Goal: Find specific page/section: Find specific page/section

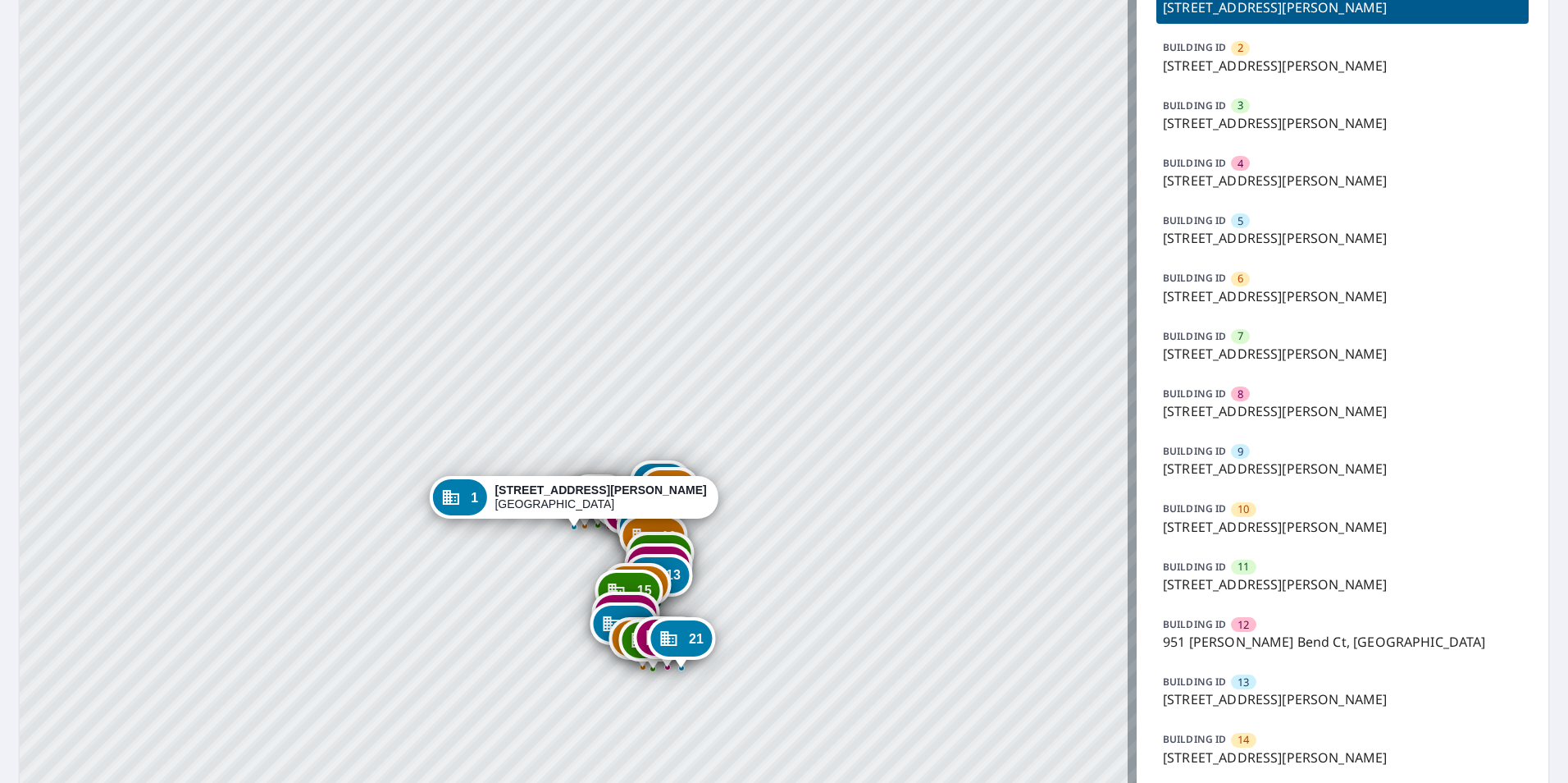
scroll to position [247, 0]
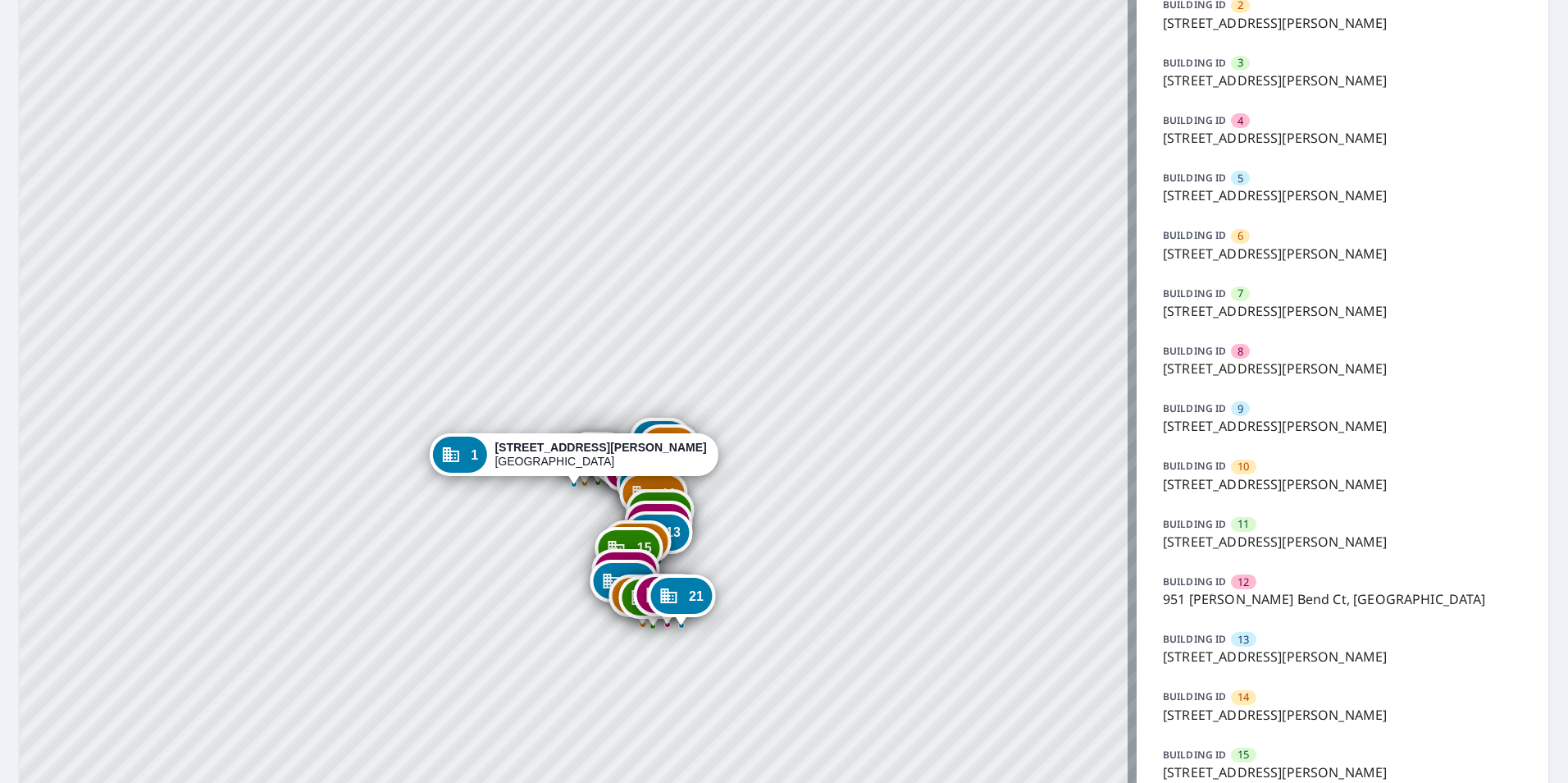
click at [1254, 594] on p "951 [PERSON_NAME] Bend Ct, [GEOGRAPHIC_DATA]" at bounding box center [1342, 598] width 359 height 20
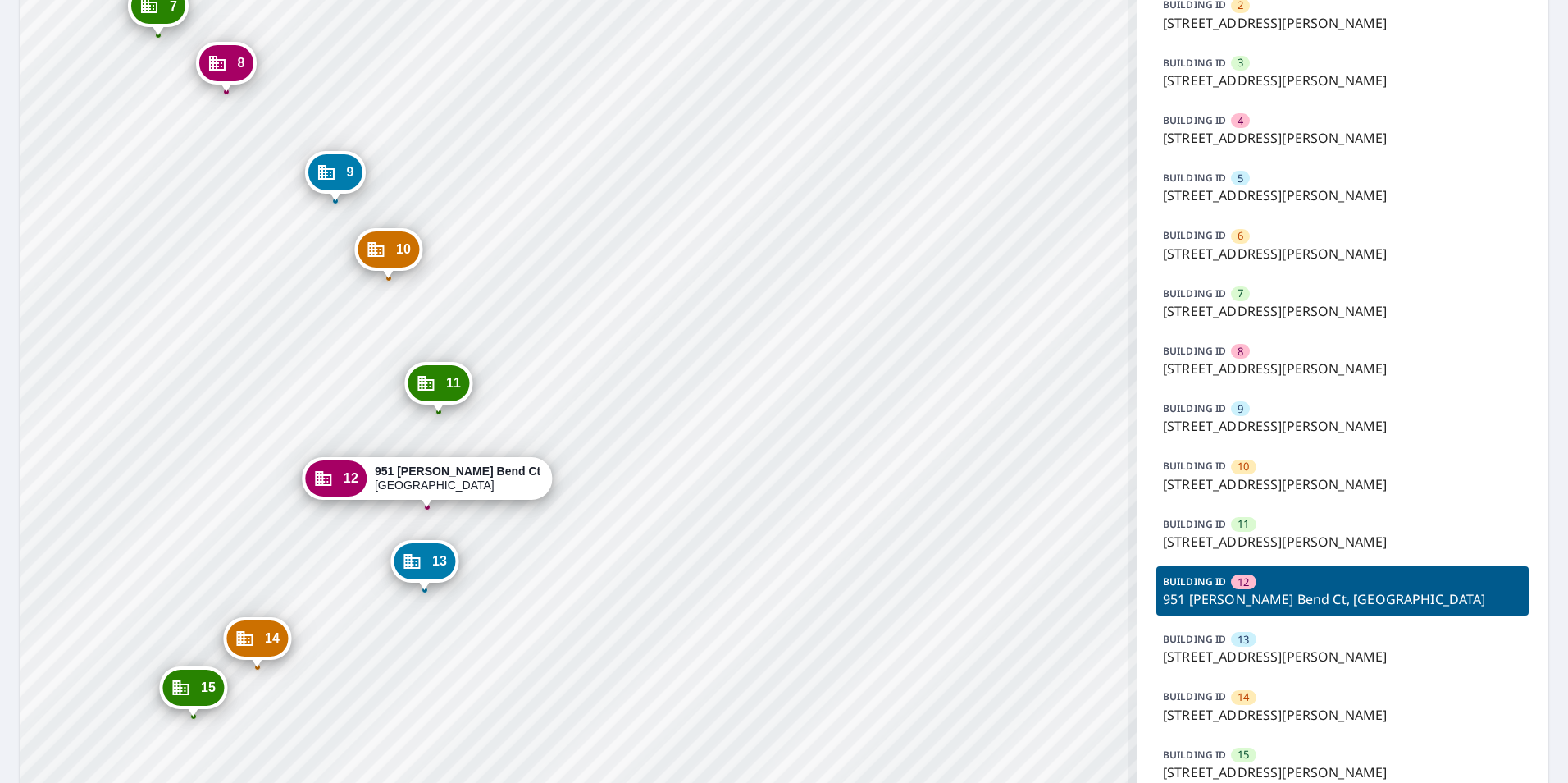
drag, startPoint x: 716, startPoint y: 487, endPoint x: 726, endPoint y: 473, distance: 17.2
click at [726, 473] on div "1 [STREET_ADDRESS][PERSON_NAME] 2 [STREET_ADDRESS][PERSON_NAME] 3 [STREET_ADDRE…" at bounding box center [578, 487] width 1117 height 1320
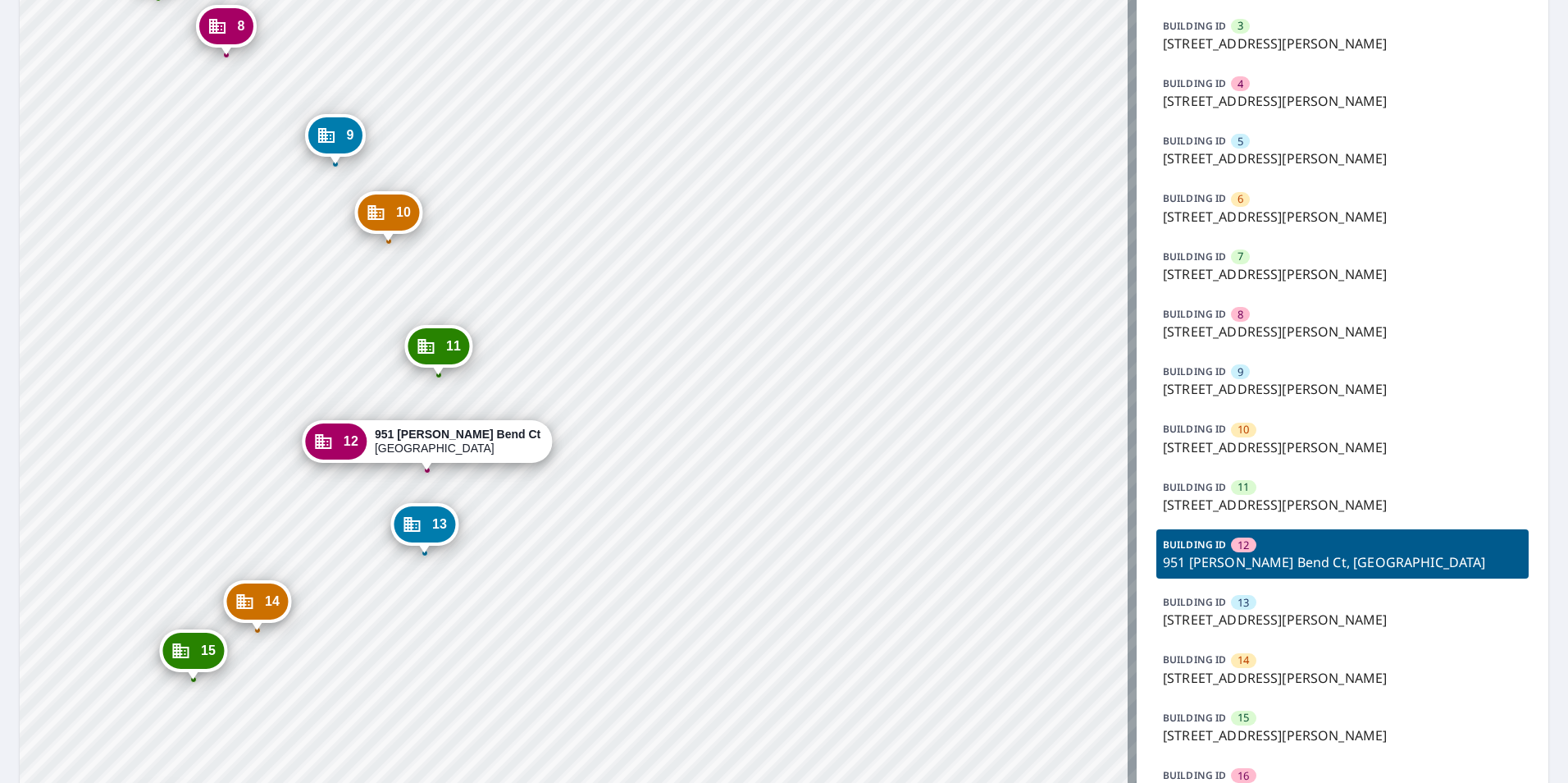
scroll to position [328, 0]
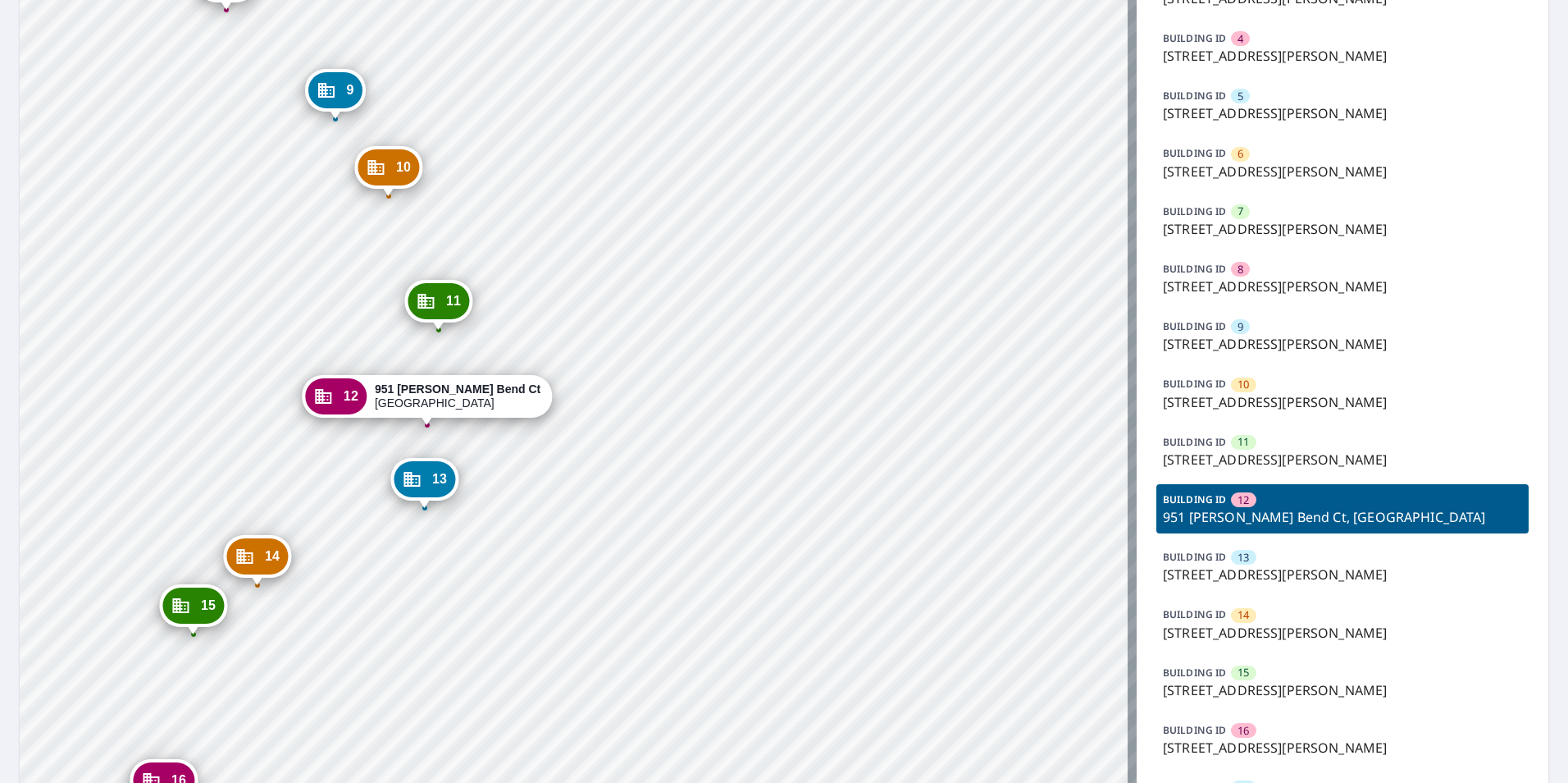
click at [1250, 667] on div "BUILDING ID 15 [STREET_ADDRESS][PERSON_NAME]" at bounding box center [1342, 682] width 372 height 50
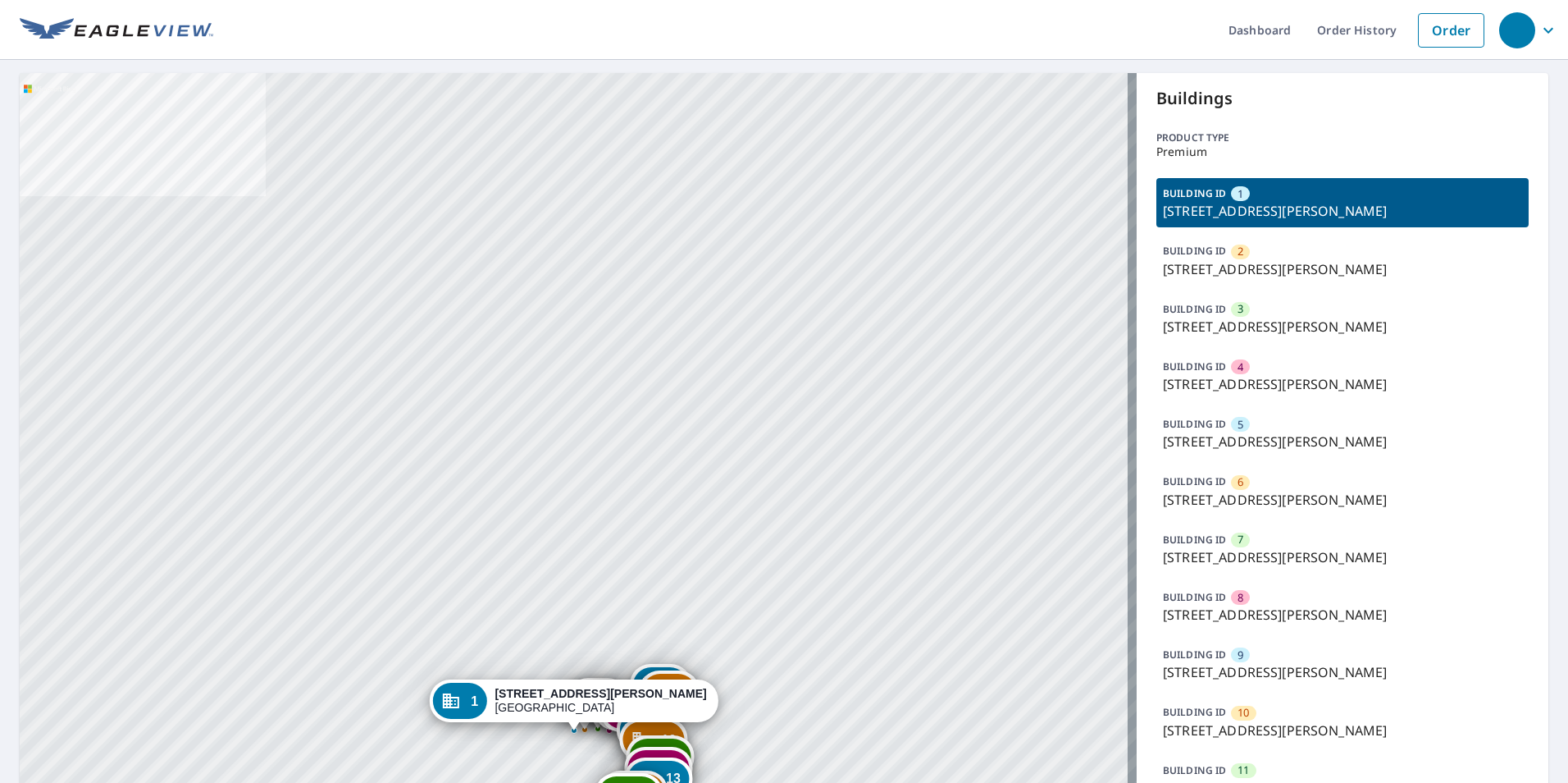
click at [1270, 330] on p "[STREET_ADDRESS][PERSON_NAME]" at bounding box center [1342, 326] width 359 height 20
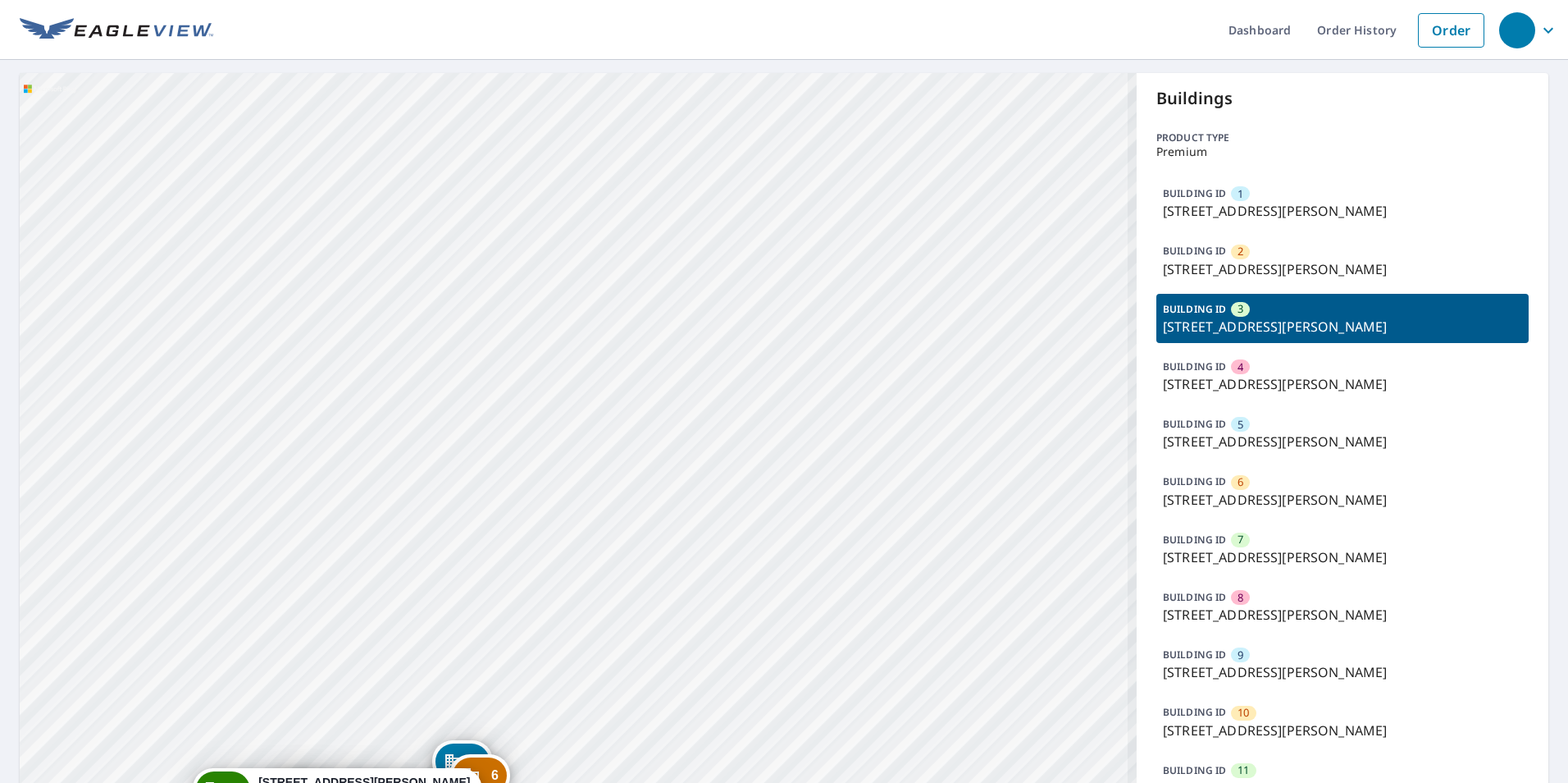
drag, startPoint x: 746, startPoint y: 542, endPoint x: 834, endPoint y: 229, distance: 325.1
click at [834, 229] on div "1 915 Hanna Bend Ct Manchester, MO 63021 2 919 Hanna Bend Ct Manchester, MO 630…" at bounding box center [578, 733] width 1117 height 1320
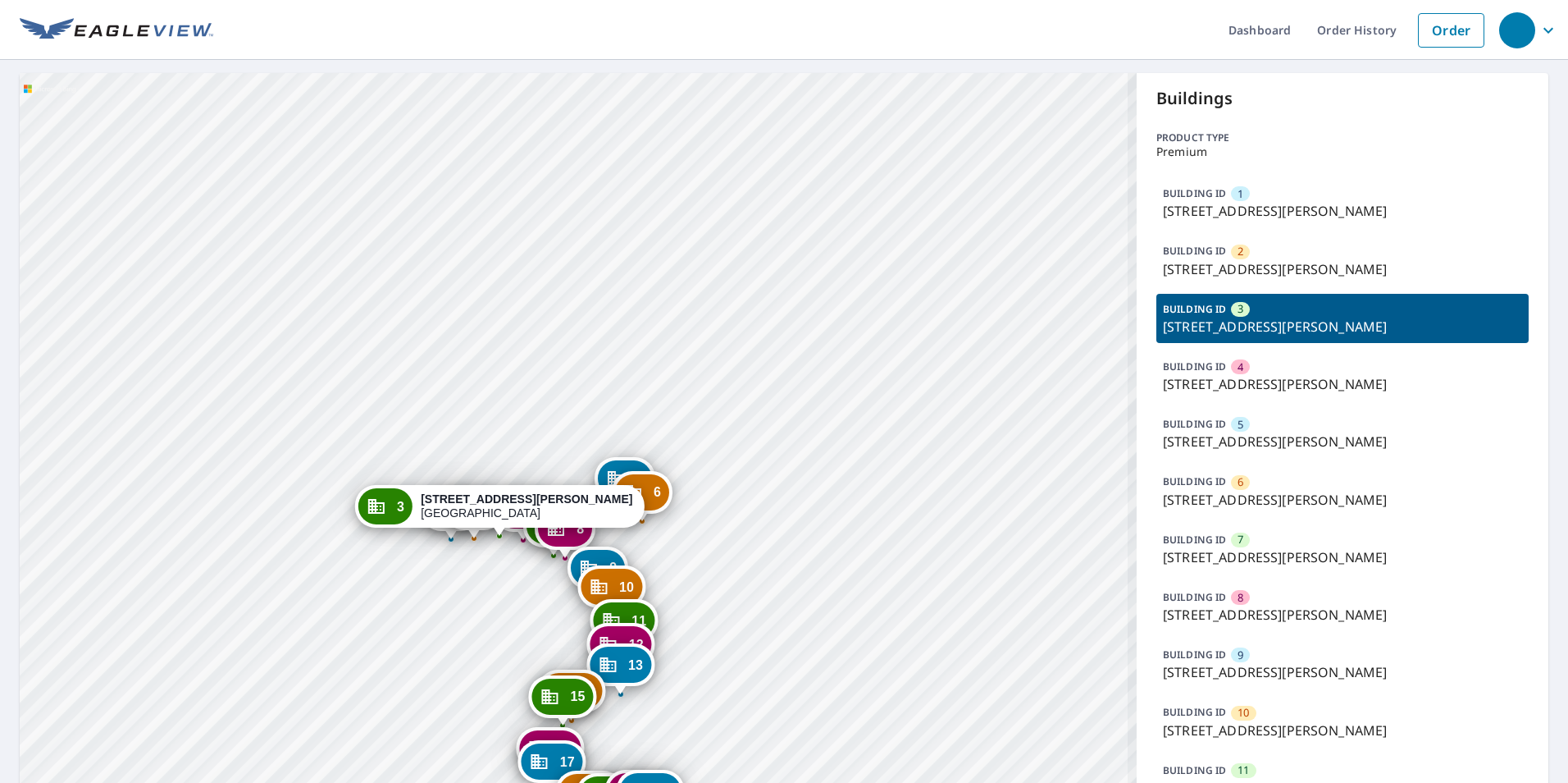
drag, startPoint x: 527, startPoint y: 364, endPoint x: 605, endPoint y: 316, distance: 91.6
click at [605, 316] on div "1 915 Hanna Bend Ct Manchester, MO 63021 2 919 Hanna Bend Ct Manchester, MO 630…" at bounding box center [578, 733] width 1117 height 1320
